Goal: Information Seeking & Learning: Learn about a topic

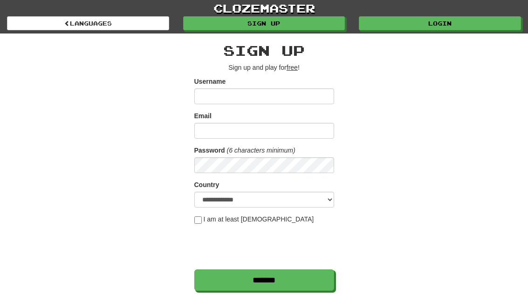
click at [463, 20] on link "Login" at bounding box center [440, 23] width 162 height 14
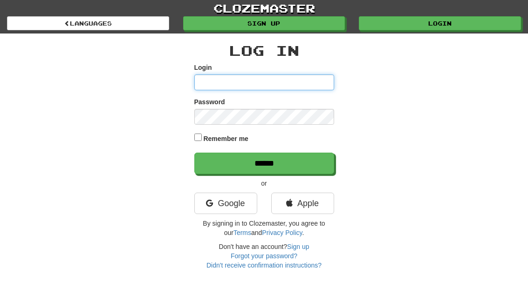
type input "**********"
click at [264, 163] on input "******" at bounding box center [264, 163] width 140 height 21
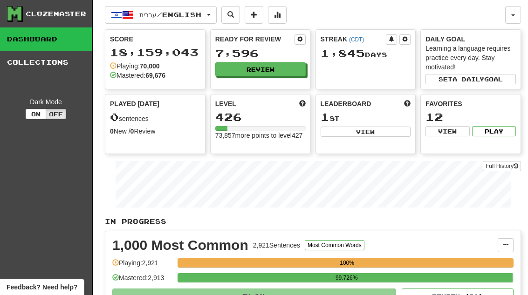
click at [287, 73] on button "Review" at bounding box center [260, 69] width 90 height 14
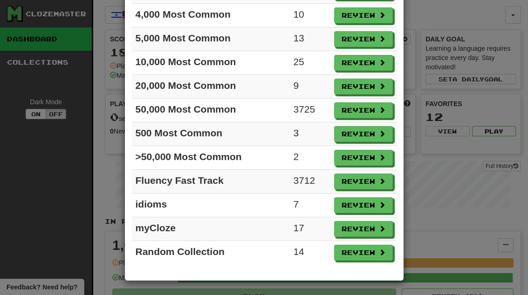
scroll to position [152, 0]
click at [368, 159] on button "Review" at bounding box center [363, 158] width 59 height 16
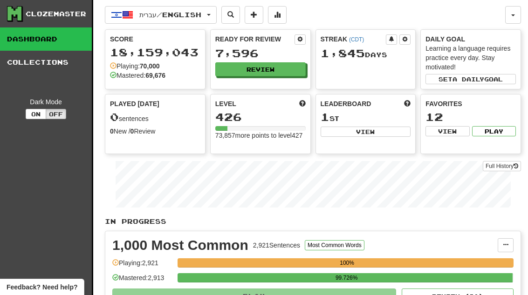
select select "**"
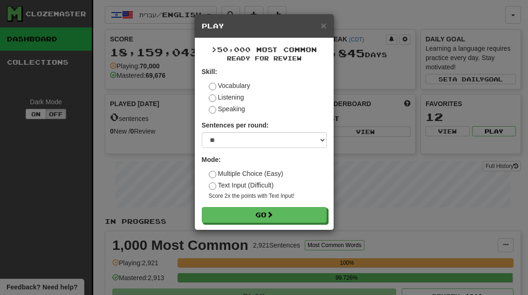
click at [318, 213] on button "Go" at bounding box center [264, 215] width 125 height 16
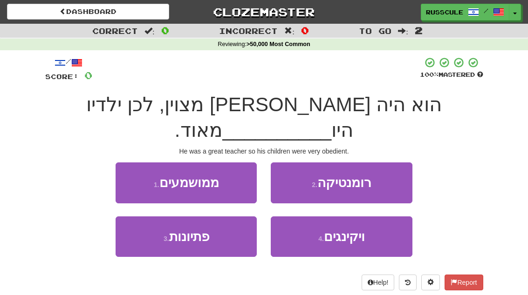
click at [126, 163] on button "1 . ממושמעים" at bounding box center [186, 183] width 141 height 41
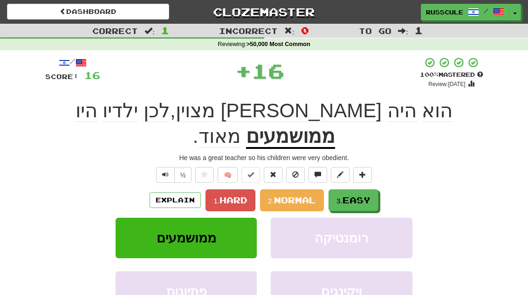
click at [364, 195] on span "Easy" at bounding box center [356, 200] width 28 height 10
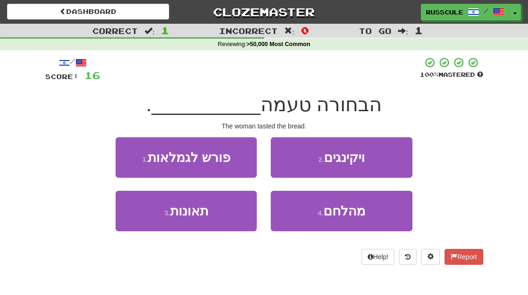
click at [357, 218] on button "4 . מהלחם" at bounding box center [341, 211] width 141 height 41
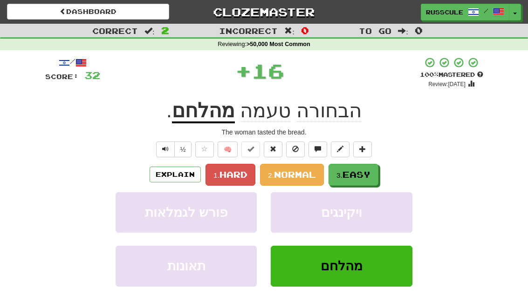
click at [360, 173] on span "Easy" at bounding box center [356, 175] width 28 height 10
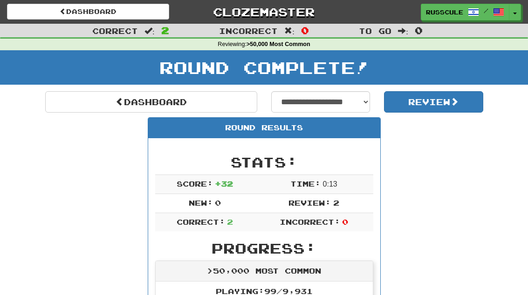
click at [87, 99] on link "Dashboard" at bounding box center [151, 101] width 212 height 21
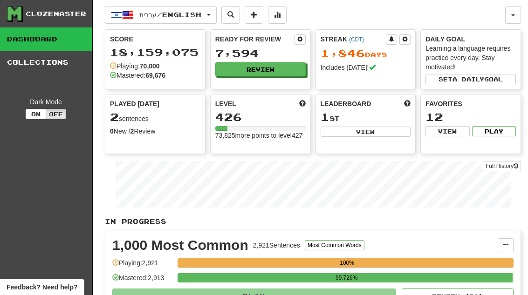
click at [299, 71] on button "Review" at bounding box center [260, 69] width 90 height 14
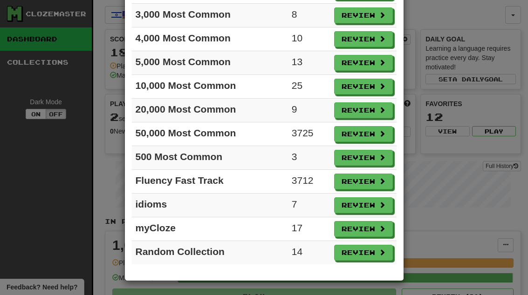
scroll to position [128, 0]
click at [379, 160] on span at bounding box center [382, 157] width 7 height 7
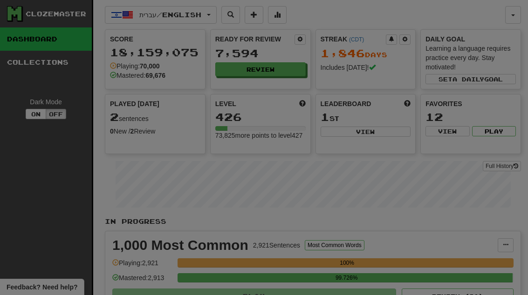
select select "**"
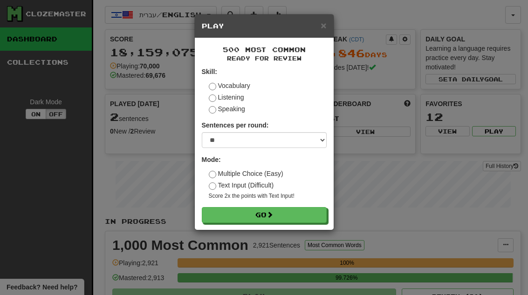
click at [321, 212] on button "Go" at bounding box center [264, 215] width 125 height 16
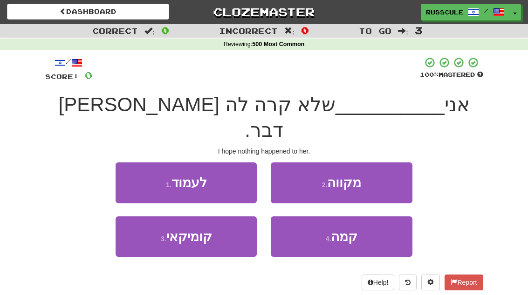
click at [373, 163] on button "2 . מקווה" at bounding box center [341, 183] width 141 height 41
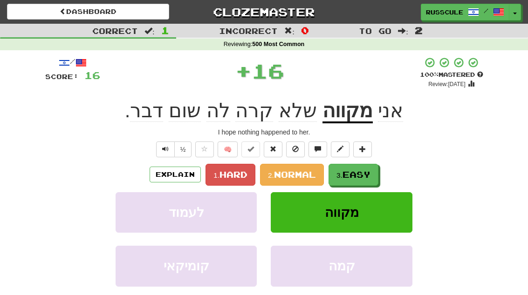
click at [363, 171] on span "Easy" at bounding box center [356, 175] width 28 height 10
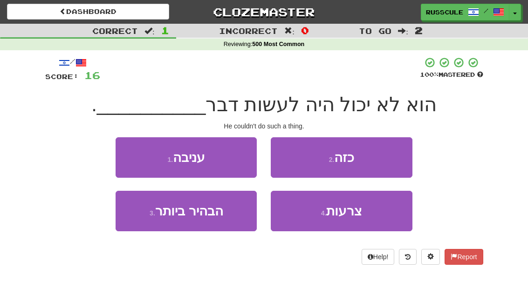
click at [378, 159] on button "2 . כזה" at bounding box center [341, 157] width 141 height 41
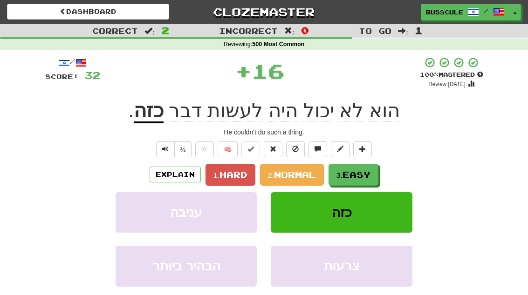
click at [364, 179] on button "3. Easy" at bounding box center [353, 175] width 50 height 22
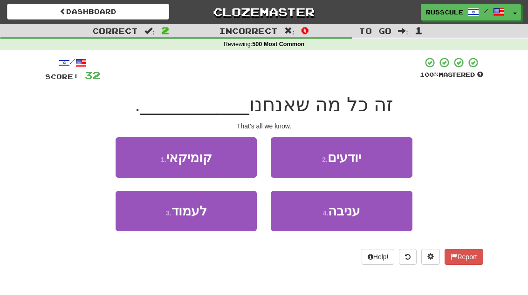
click at [383, 162] on button "2 . יודעים" at bounding box center [341, 157] width 141 height 41
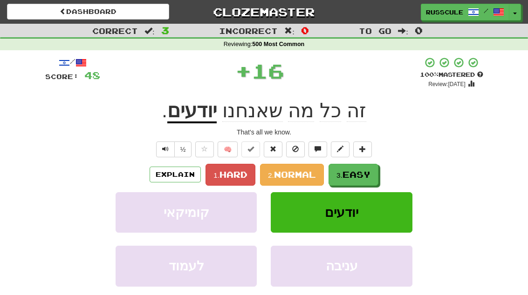
click at [368, 177] on span "Easy" at bounding box center [356, 175] width 28 height 10
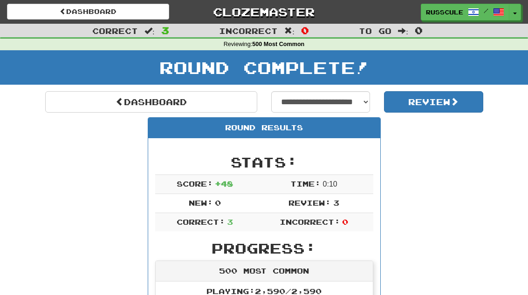
click at [80, 102] on link "Dashboard" at bounding box center [151, 101] width 212 height 21
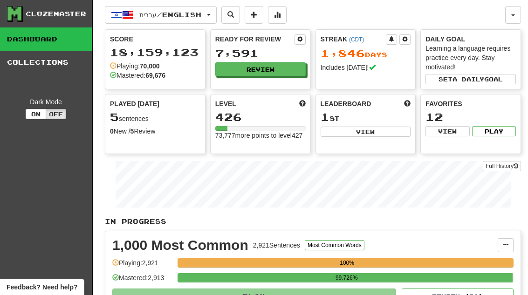
click at [294, 72] on button "Review" at bounding box center [260, 69] width 90 height 14
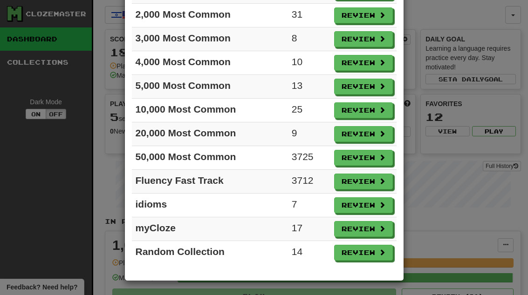
scroll to position [104, 0]
click at [382, 205] on span at bounding box center [382, 205] width 7 height 7
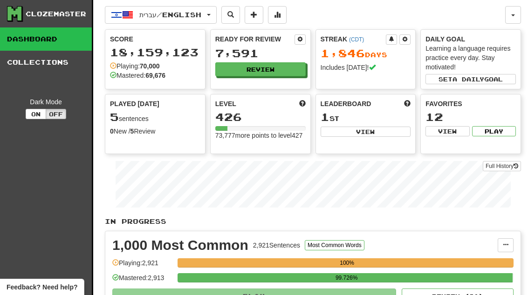
select select "**"
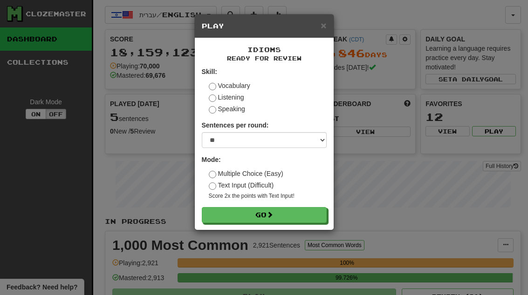
click at [320, 213] on button "Go" at bounding box center [264, 215] width 125 height 16
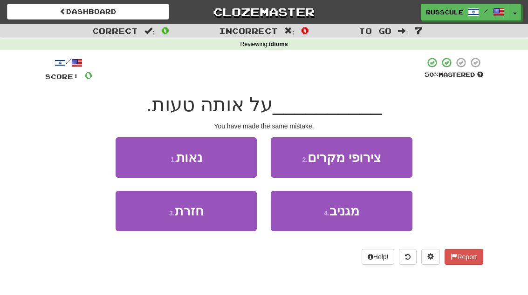
click at [143, 219] on button "3 . חזרת" at bounding box center [186, 211] width 141 height 41
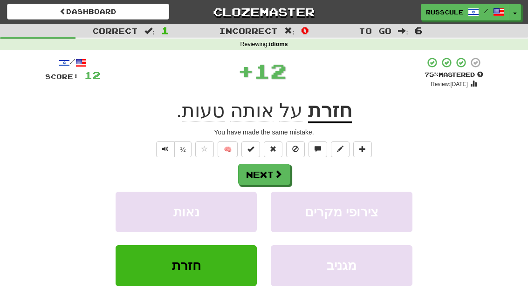
click at [284, 171] on button "Next" at bounding box center [264, 174] width 52 height 21
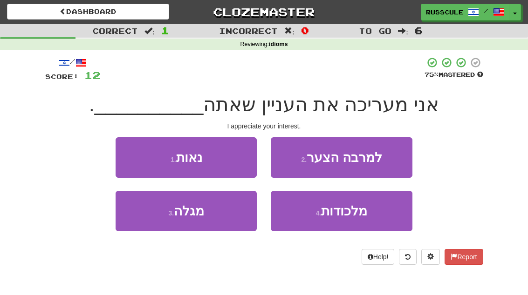
click at [137, 215] on button "3 . מגלה" at bounding box center [186, 211] width 141 height 41
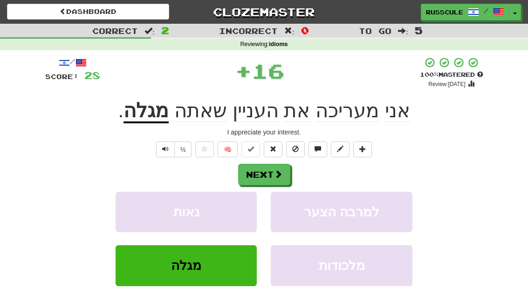
click at [279, 177] on span at bounding box center [278, 174] width 8 height 8
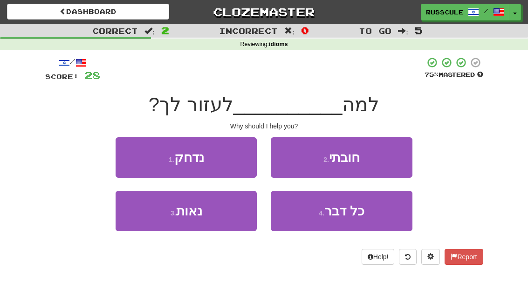
click at [380, 158] on button "2 . חובתי" at bounding box center [341, 157] width 141 height 41
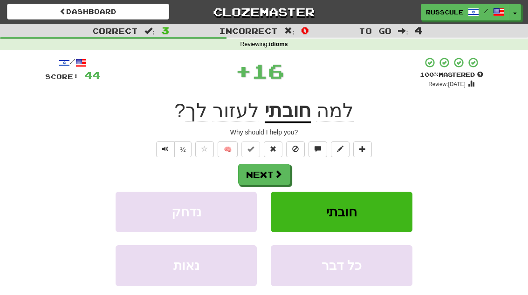
click at [289, 171] on button "Next" at bounding box center [264, 174] width 52 height 21
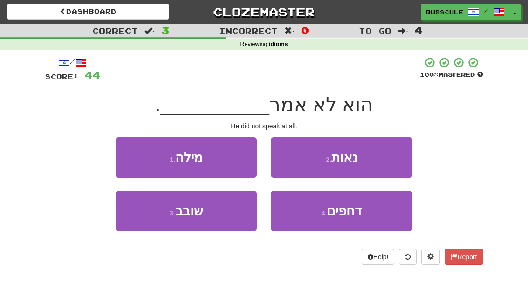
click at [128, 144] on button "1 . מילה" at bounding box center [186, 157] width 141 height 41
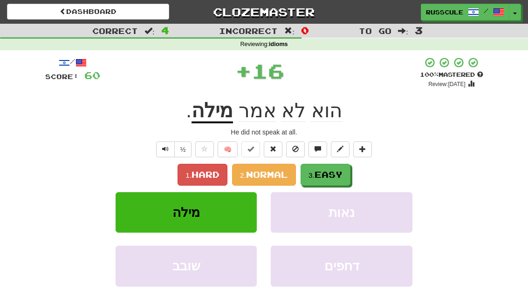
click at [342, 175] on span "Easy" at bounding box center [328, 175] width 28 height 10
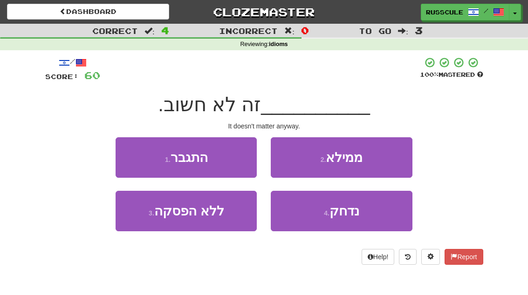
click at [391, 159] on button "2 . ממילא" at bounding box center [341, 157] width 141 height 41
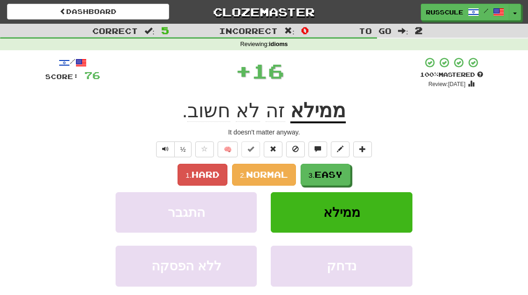
click at [346, 179] on button "3. Easy" at bounding box center [325, 175] width 50 height 22
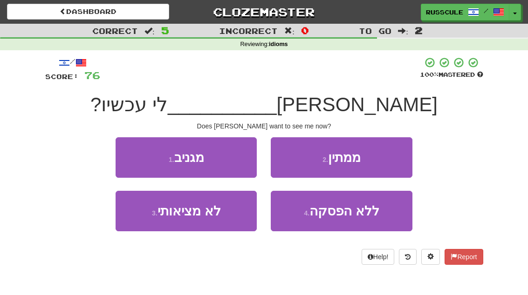
click at [125, 157] on button "1 . מגניב" at bounding box center [186, 157] width 141 height 41
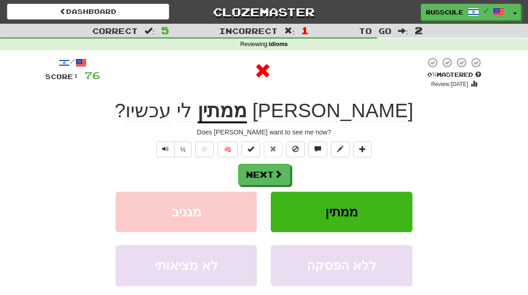
click at [283, 175] on button "Next" at bounding box center [264, 174] width 52 height 21
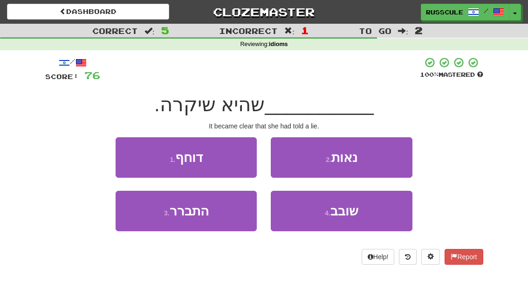
click at [143, 215] on button "3 . התברר" at bounding box center [186, 211] width 141 height 41
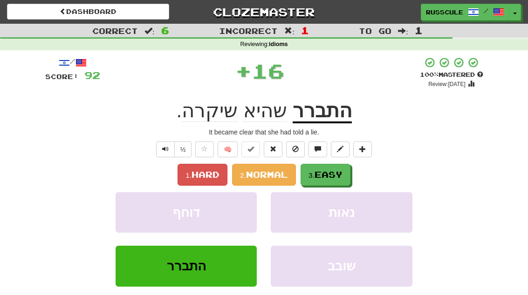
click at [336, 178] on span "Easy" at bounding box center [328, 175] width 28 height 10
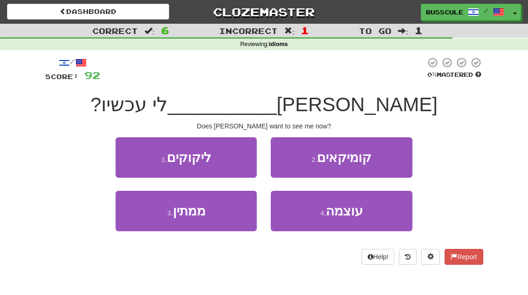
click at [141, 214] on button "3 . ממתין" at bounding box center [186, 211] width 141 height 41
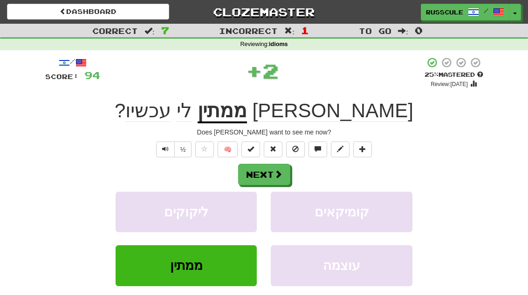
click at [285, 174] on button "Next" at bounding box center [264, 174] width 52 height 21
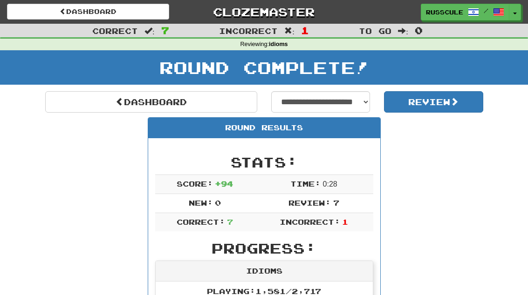
click at [86, 101] on link "Dashboard" at bounding box center [151, 101] width 212 height 21
